Goal: Task Accomplishment & Management: Complete application form

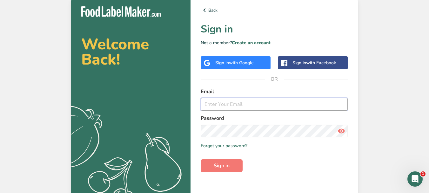
click at [230, 104] on input "email" at bounding box center [274, 104] width 147 height 13
type input "[EMAIL_ADDRESS][DOMAIN_NAME]"
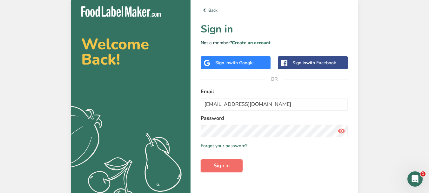
click at [218, 169] on span "Sign in" at bounding box center [222, 166] width 16 height 8
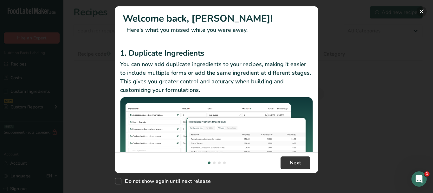
click at [422, 11] on button "New Features" at bounding box center [422, 11] width 10 height 10
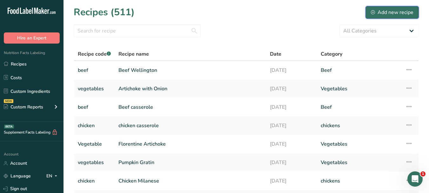
click at [388, 10] on div "Add new recipe" at bounding box center [392, 13] width 43 height 8
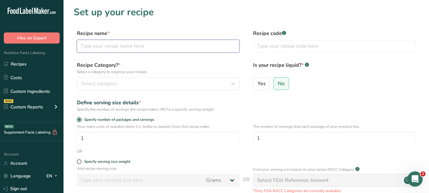
click at [126, 45] on input "text" at bounding box center [158, 46] width 162 height 13
paste input "Chicken escalope"
click at [102, 45] on input "Chicken escalope" at bounding box center [158, 46] width 162 height 13
type input "Chicken Escalope"
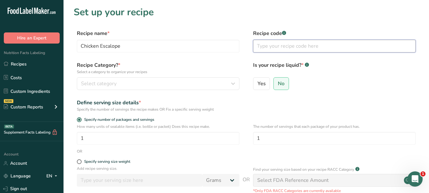
click at [264, 45] on input "text" at bounding box center [334, 46] width 162 height 13
type input "c"
type input "Chicken"
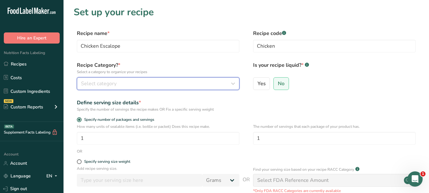
click at [202, 82] on div "Select category" at bounding box center [156, 84] width 150 height 8
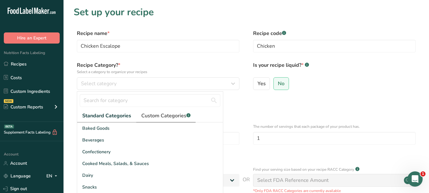
click at [166, 113] on span "Custom Categories .a-a{fill:#347362;}.b-a{fill:#fff;}" at bounding box center [165, 116] width 49 height 8
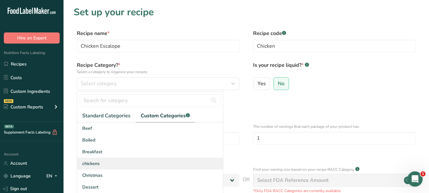
click at [104, 163] on div "chickens" at bounding box center [150, 163] width 146 height 12
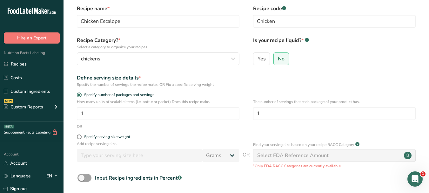
scroll to position [63, 0]
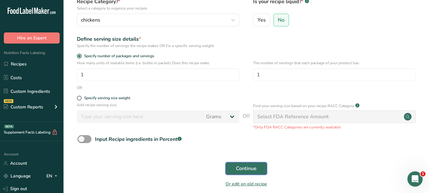
click at [237, 166] on span "Continue" at bounding box center [246, 168] width 21 height 8
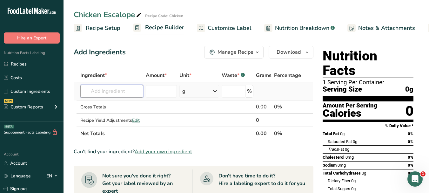
paste input "chicken breasts"
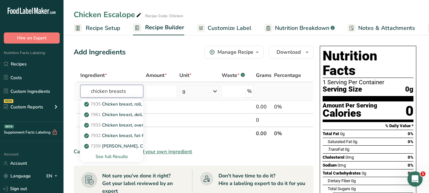
type input "chicken breasts"
click at [118, 155] on div "See full Results" at bounding box center [111, 156] width 53 height 7
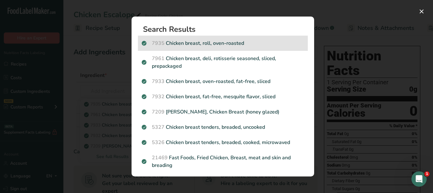
click at [231, 40] on p "7935 Chicken breast, roll, oven-roasted" at bounding box center [223, 43] width 162 height 8
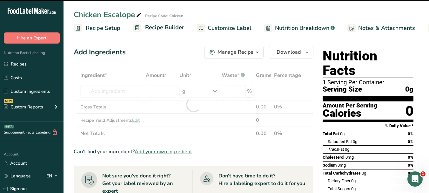
type input "0"
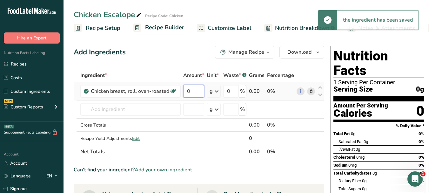
click at [185, 91] on input "0" at bounding box center [193, 91] width 21 height 13
click at [185, 90] on input "0" at bounding box center [193, 91] width 21 height 13
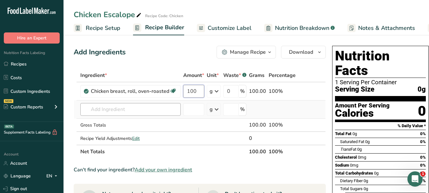
type input "100"
click at [124, 111] on div "Ingredient * Amount * Unit * Waste * .a-a{fill:#347362;}.b-a{fill:#fff;} Grams …" at bounding box center [200, 113] width 252 height 89
paste input "Breadcrumbs"
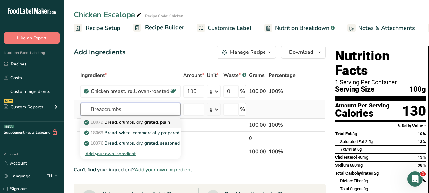
type input "Breadcrumbs"
click at [151, 124] on p "18079 Bread, crumbs, dry, grated, plain" at bounding box center [127, 122] width 84 height 7
type input "Bread, crumbs, dry, grated, plain"
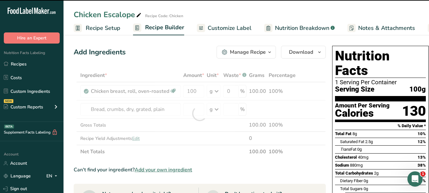
type input "0"
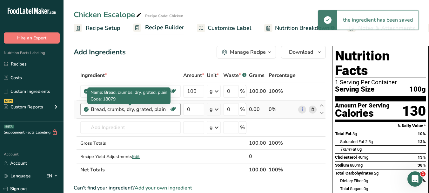
drag, startPoint x: 165, startPoint y: 109, endPoint x: 91, endPoint y: 108, distance: 73.9
click at [91, 108] on div "Bread, crumbs, dry, grated, plain" at bounding box center [130, 109] width 78 height 8
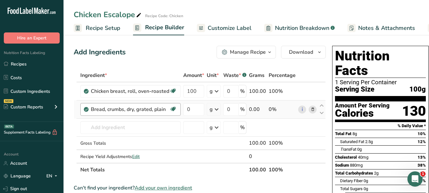
copy div "Bread, crumbs, dry, grated, plain"
click at [187, 108] on input "0" at bounding box center [193, 109] width 21 height 13
type input "30"
click at [123, 126] on div "Ingredient * Amount * Unit * Waste * .a-a{fill:#347362;}.b-a{fill:#fff;} Grams …" at bounding box center [200, 123] width 252 height 108
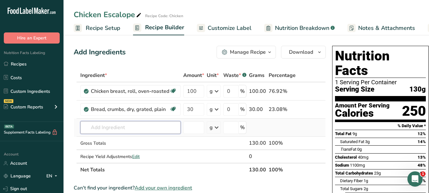
paste input "Egg"
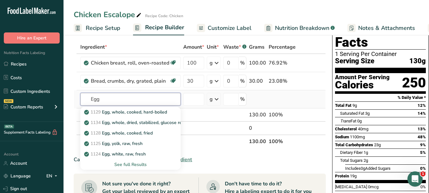
scroll to position [32, 0]
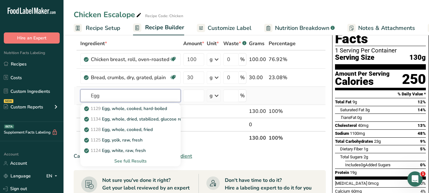
type input "Egg"
click at [133, 161] on div "See full Results" at bounding box center [130, 160] width 90 height 7
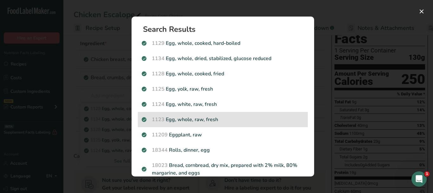
click at [231, 119] on p "1123 Egg, whole, raw, fresh" at bounding box center [223, 120] width 162 height 8
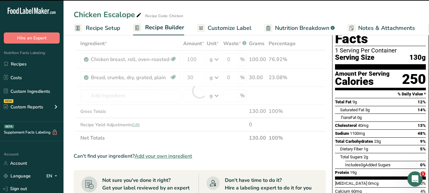
type input "0"
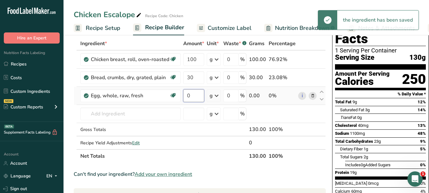
click at [187, 95] on input "0" at bounding box center [193, 95] width 21 height 13
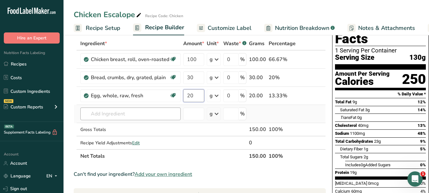
type input "20"
click at [133, 114] on div "Ingredient * Amount * Unit * Waste * .a-a{fill:#347362;}.b-a{fill:#fff;} Grams …" at bounding box center [200, 100] width 252 height 126
paste input "Flour"
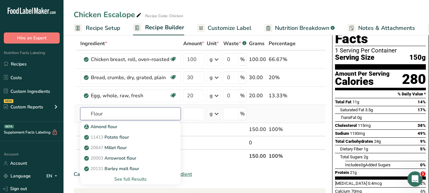
type input "Flour"
click at [135, 179] on div "See full Results" at bounding box center [130, 178] width 90 height 7
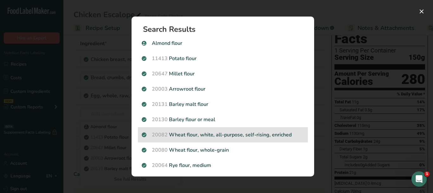
click at [235, 136] on p "20082 Wheat flour, white, all-purpose, self-rising, enriched" at bounding box center [223, 135] width 162 height 8
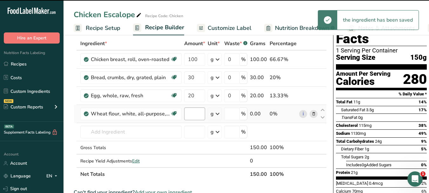
type input "0"
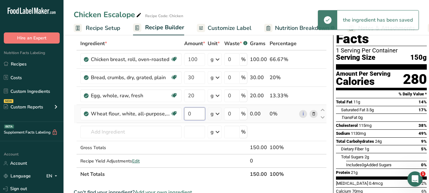
click at [187, 112] on input "0" at bounding box center [194, 113] width 21 height 13
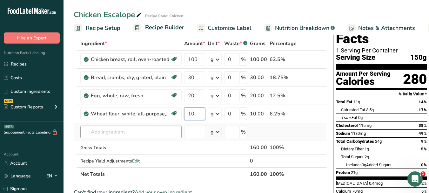
type input "10"
click at [144, 128] on div "Ingredient * Amount * Unit * Waste * .a-a{fill:#347362;}.b-a{fill:#fff;} Grams …" at bounding box center [200, 109] width 253 height 144
paste input "Salt"
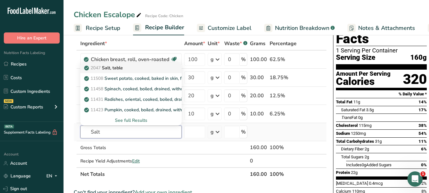
type input "Salt"
click at [122, 68] on p "2047 Salt, table" at bounding box center [103, 67] width 37 height 7
type input "Salt, table"
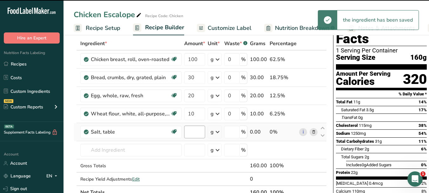
type input "0"
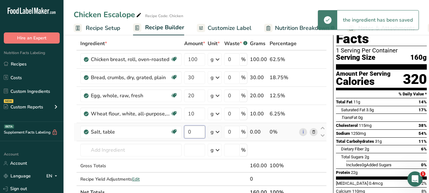
click at [186, 132] on input "0" at bounding box center [194, 131] width 21 height 13
type input "5"
click at [129, 149] on div "Ingredient * Amount * Unit * Waste * .a-a{fill:#347362;}.b-a{fill:#fff;} Grams …" at bounding box center [200, 118] width 253 height 162
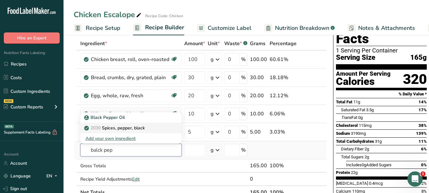
type input "balck pep"
click at [133, 125] on p "2030 Spices, pepper, black" at bounding box center [114, 127] width 59 height 7
type input "Spices, pepper, black"
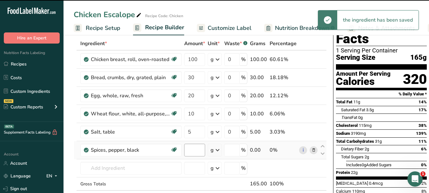
type input "0"
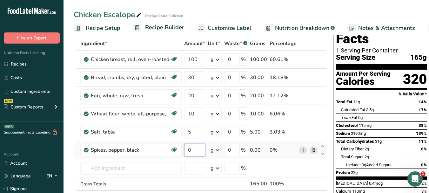
click at [187, 148] on input "0" at bounding box center [194, 149] width 21 height 13
type input "5"
click at [131, 169] on div "Ingredient * Amount * Unit * Waste * .a-a{fill:#347362;}.b-a{fill:#fff;} Grams …" at bounding box center [200, 127] width 253 height 180
paste input "Paprika"
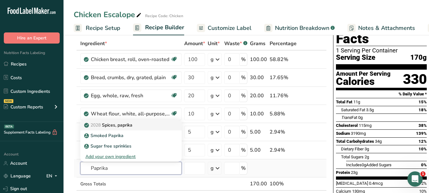
type input "Paprika"
click at [142, 126] on div "2028 Spices, paprika" at bounding box center [125, 125] width 81 height 7
type input "Spices, paprika"
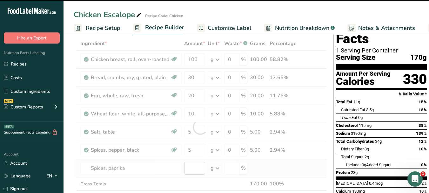
type input "0"
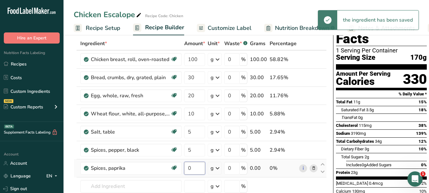
click at [187, 167] on input "0" at bounding box center [194, 168] width 21 height 13
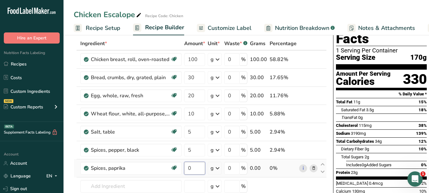
click at [187, 167] on input "0" at bounding box center [194, 168] width 21 height 13
type input "5"
click at [124, 184] on div "Ingredient * Amount * Unit * Waste * .a-a{fill:#347362;}.b-a{fill:#fff;} Grams …" at bounding box center [200, 136] width 253 height 198
click at [214, 30] on span "Customize Label" at bounding box center [230, 28] width 44 height 9
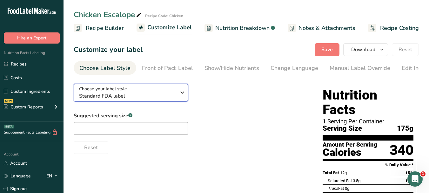
click at [182, 93] on icon "button" at bounding box center [182, 92] width 8 height 11
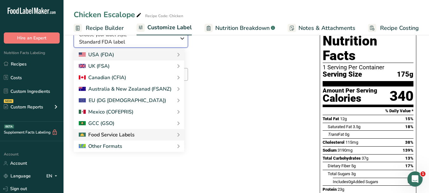
scroll to position [63, 0]
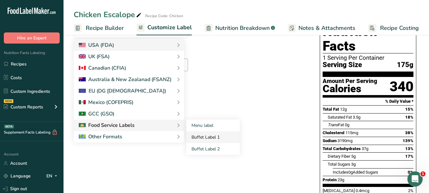
click at [200, 136] on link "Buffet Label 1" at bounding box center [212, 137] width 53 height 12
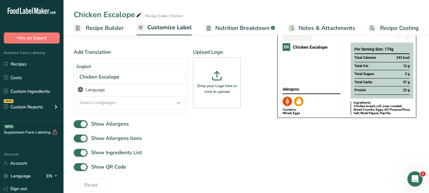
click at [181, 105] on icon at bounding box center [179, 102] width 8 height 11
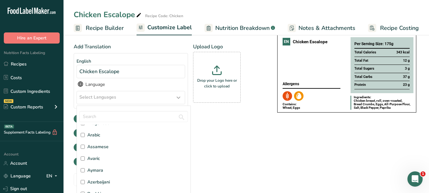
click at [106, 133] on label "Arabic" at bounding box center [134, 134] width 106 height 7
click at [85, 133] on input "Arabic" at bounding box center [83, 135] width 4 height 4
checkbox input "true"
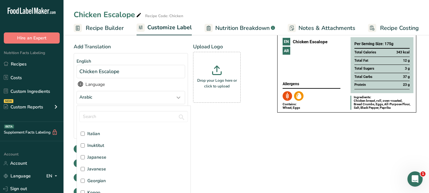
scroll to position [793, 0]
click at [100, 132] on label "Italian" at bounding box center [134, 132] width 106 height 7
click at [85, 132] on input "Italian" at bounding box center [83, 133] width 4 height 4
checkbox input "true"
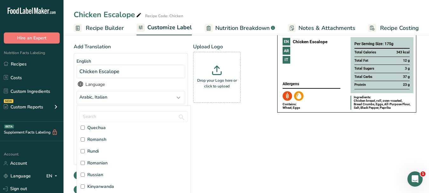
scroll to position [1523, 0]
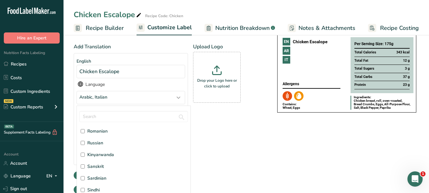
click at [95, 144] on span "Russian" at bounding box center [95, 142] width 16 height 7
click at [85, 144] on input "Russian" at bounding box center [83, 143] width 4 height 4
checkbox input "true"
click at [259, 142] on div "Add Translation English Chicken Escalope Language Arabic, Italian, Russian Afar…" at bounding box center [169, 119] width 191 height 153
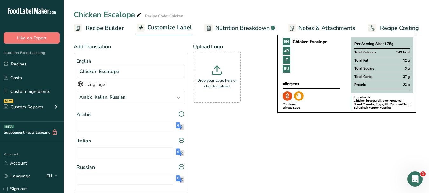
click at [177, 128] on img at bounding box center [180, 126] width 8 height 8
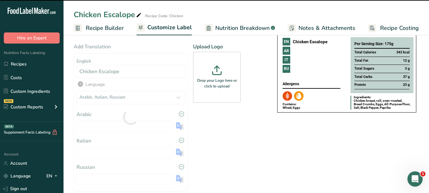
type input "إسكالوب الدجاج"
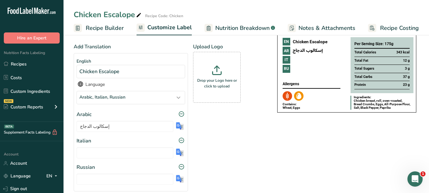
click at [179, 154] on img at bounding box center [180, 152] width 8 height 8
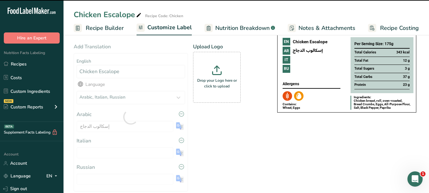
type input "Scaloppine di pollo"
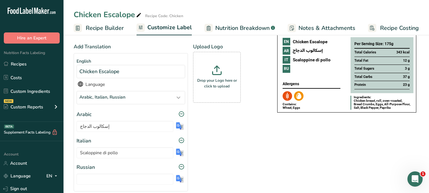
click at [179, 180] on img at bounding box center [180, 179] width 8 height 8
type input "Куриный эскалоп"
click at [216, 89] on p "Drop your Logo here or click to upload" at bounding box center [217, 82] width 44 height 11
click at [216, 89] on input "Drop your Logo here or click to upload" at bounding box center [217, 77] width 48 height 51
type input "C:\fakepath\Logo_001.png"
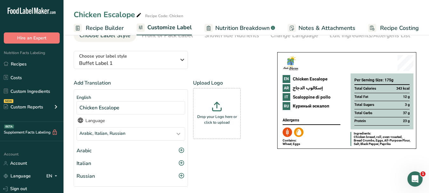
scroll to position [0, 0]
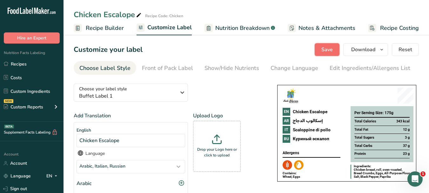
click at [323, 53] on button "Save" at bounding box center [326, 49] width 25 height 13
click at [382, 52] on icon "button" at bounding box center [381, 50] width 5 height 8
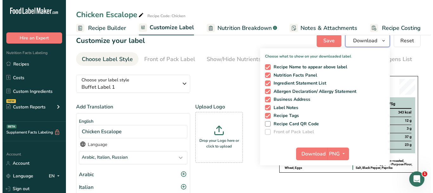
scroll to position [63, 0]
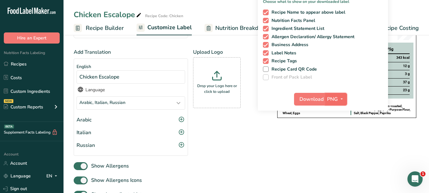
click at [343, 99] on icon "button" at bounding box center [341, 99] width 5 height 8
click at [338, 143] on link "PDF" at bounding box center [337, 143] width 20 height 10
click at [313, 101] on span "Download" at bounding box center [312, 99] width 24 height 8
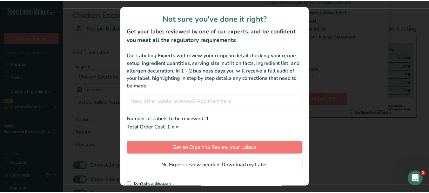
scroll to position [0, 55]
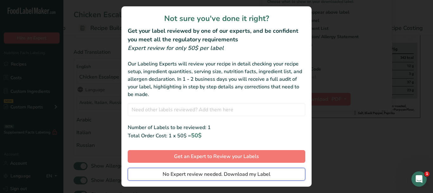
click at [250, 173] on span "No Expert review needed. Download my Label" at bounding box center [217, 174] width 108 height 8
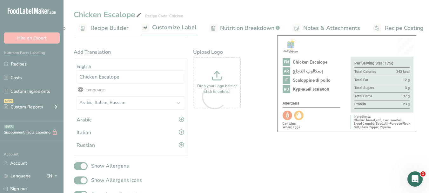
scroll to position [0, 0]
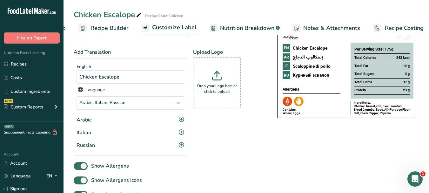
click at [412, 28] on div at bounding box center [214, 96] width 429 height 193
click at [396, 28] on span "Recipe Costing" at bounding box center [404, 28] width 39 height 9
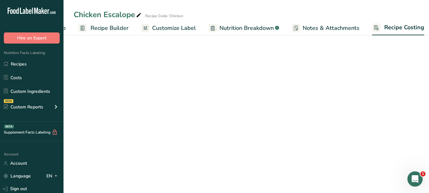
scroll to position [0, 59]
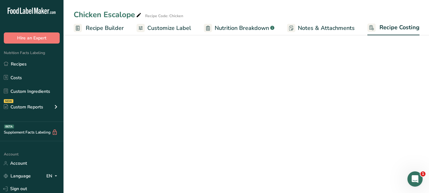
select select "1"
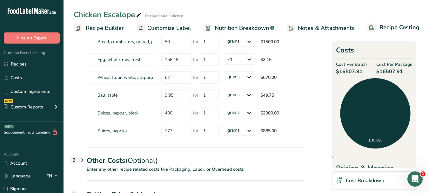
scroll to position [32, 0]
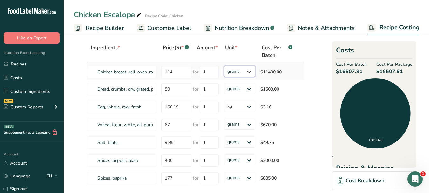
click at [249, 71] on select "grams kg mg mcg lb oz" at bounding box center [239, 71] width 31 height 11
select select "1"
click at [224, 66] on select "grams kg mg mcg lb oz" at bounding box center [239, 71] width 31 height 11
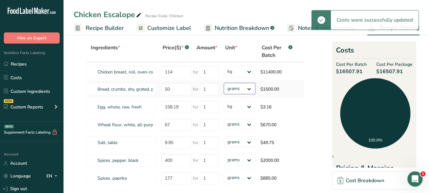
click at [247, 88] on select "grams kg mg mcg lb oz" at bounding box center [239, 88] width 31 height 11
select select "1"
click at [224, 83] on select "grams kg mg mcg lb oz" at bounding box center [239, 88] width 31 height 11
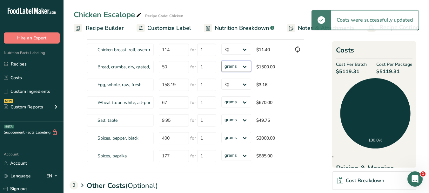
scroll to position [63, 0]
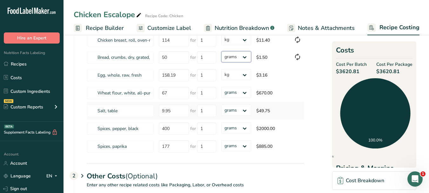
select select "1"
click at [245, 94] on select "grams kg mg mcg lb oz" at bounding box center [236, 92] width 30 height 11
select select "1"
click at [221, 87] on select "grams kg mg mcg lb oz" at bounding box center [236, 92] width 30 height 11
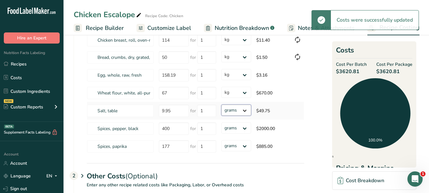
click at [245, 112] on select "grams kg mg mcg lb oz" at bounding box center [236, 109] width 30 height 11
select select "1"
click at [221, 104] on select "grams kg mg mcg lb oz" at bounding box center [236, 109] width 30 height 11
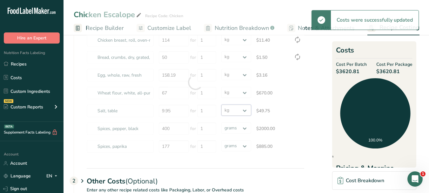
select select
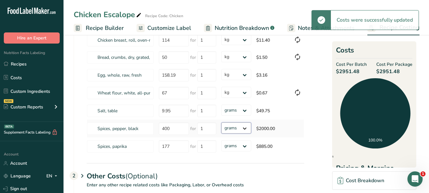
click at [246, 129] on select "grams kg mg mcg lb oz" at bounding box center [236, 127] width 30 height 11
select select "1"
click at [221, 122] on select "grams kg mg mcg lb oz" at bounding box center [236, 127] width 30 height 11
select select "1"
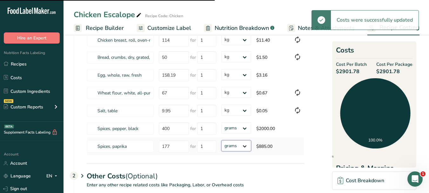
click at [243, 146] on select "grams kg mg mcg lb oz" at bounding box center [236, 145] width 30 height 11
select select "1"
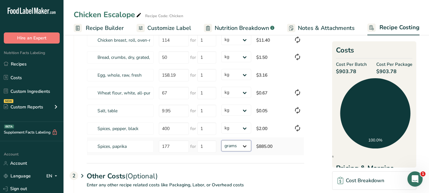
select select "1"
click at [221, 140] on select "grams kg mg mcg lb oz" at bounding box center [236, 145] width 30 height 11
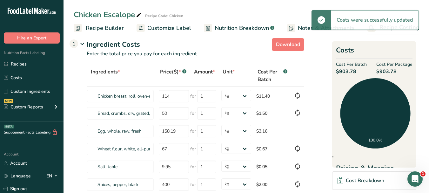
scroll to position [0, 0]
